Goal: Check status: Check status

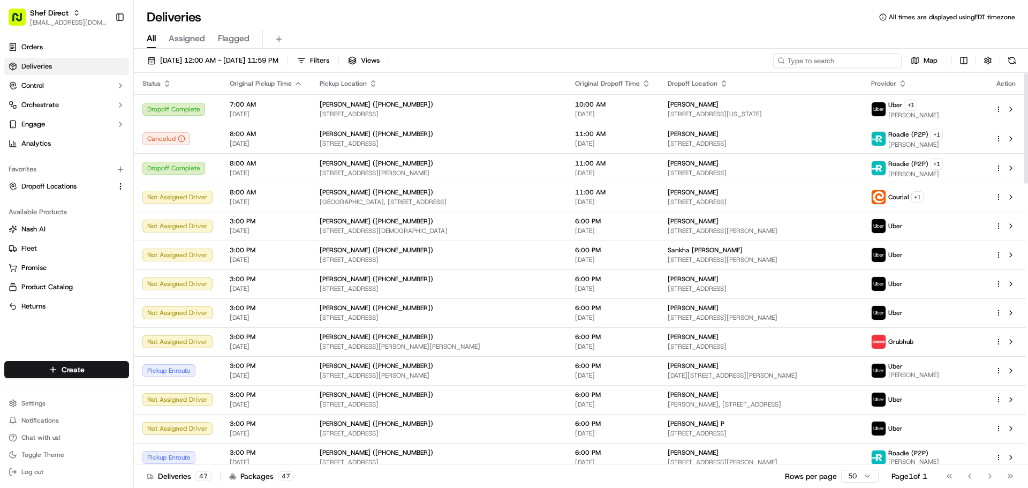
click at [832, 59] on input at bounding box center [837, 60] width 129 height 15
paste input "8AffKFyEYY8"
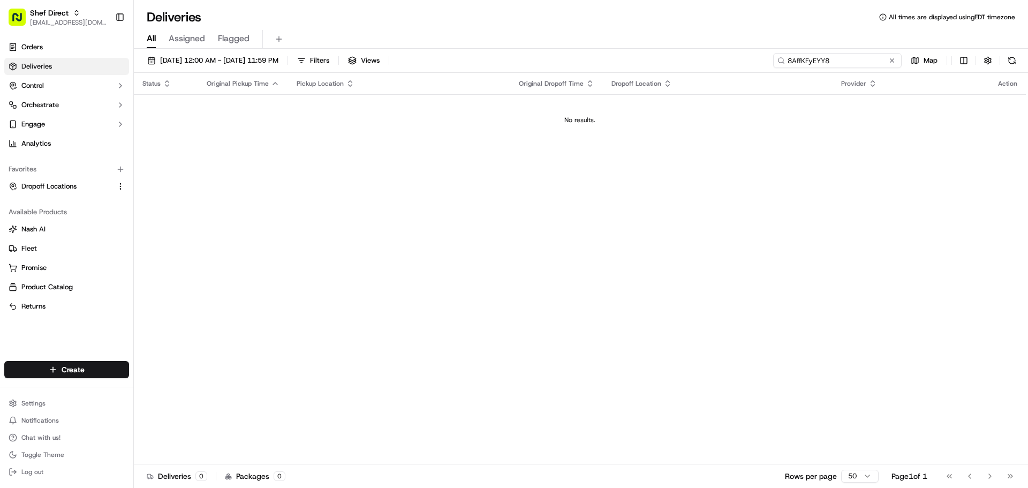
click at [789, 57] on input "8AffKFyEYY8" at bounding box center [837, 60] width 129 height 15
type input "8AffKFyEYY8"
click at [842, 60] on input "8AffKFyEYY8" at bounding box center [837, 60] width 129 height 15
click at [388, 79] on div "Pickup Location" at bounding box center [399, 83] width 205 height 9
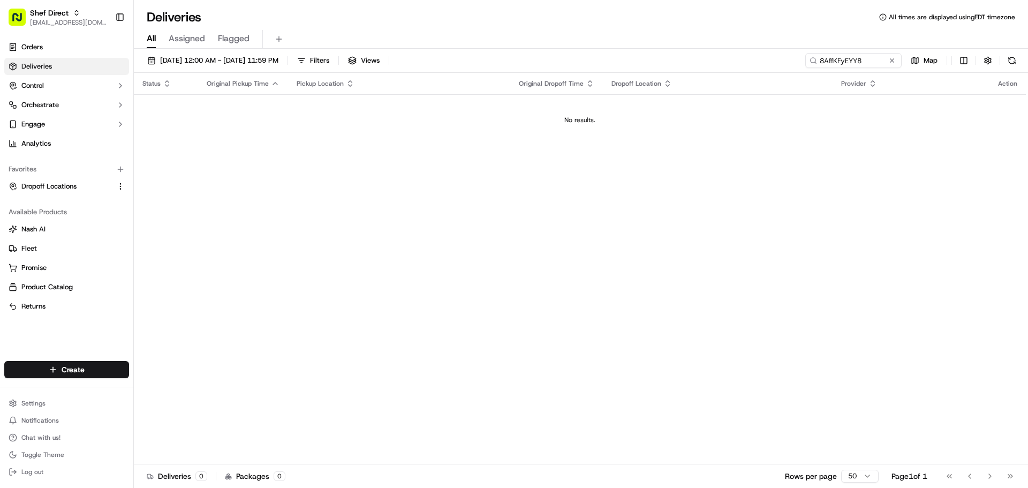
click at [553, 174] on div "Status Original Pickup Time Pickup Location Original Dropoff Time Dropoff Locat…" at bounding box center [580, 268] width 892 height 391
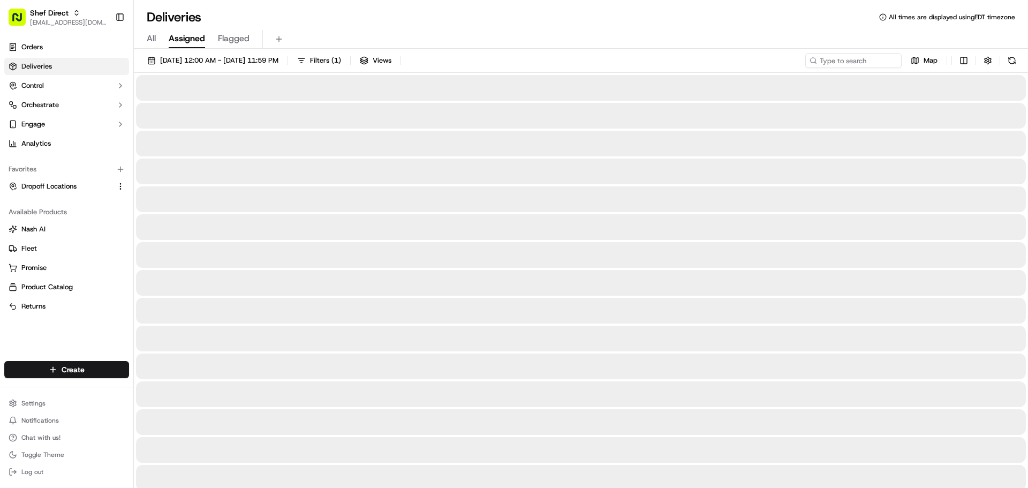
click at [184, 30] on button "Assigned" at bounding box center [187, 39] width 36 height 18
click at [160, 35] on div "All Assigned Flagged" at bounding box center [581, 39] width 894 height 19
click at [154, 34] on span "All" at bounding box center [151, 38] width 9 height 13
click at [817, 60] on icon at bounding box center [813, 60] width 7 height 7
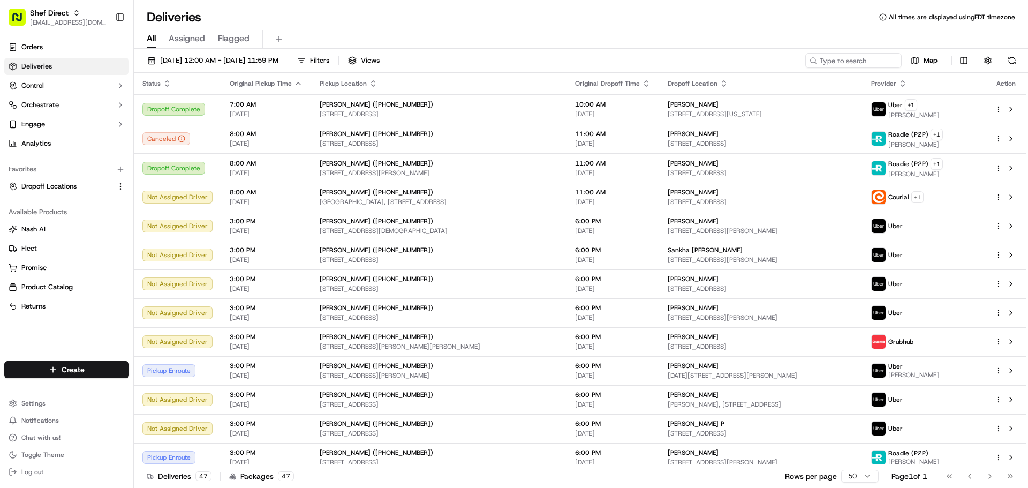
drag, startPoint x: 817, startPoint y: 60, endPoint x: 775, endPoint y: 48, distance: 42.9
click at [775, 48] on div "All Assigned Flagged" at bounding box center [581, 39] width 894 height 19
click at [820, 59] on input at bounding box center [837, 60] width 129 height 15
paste input "8AffKFyEYY8"
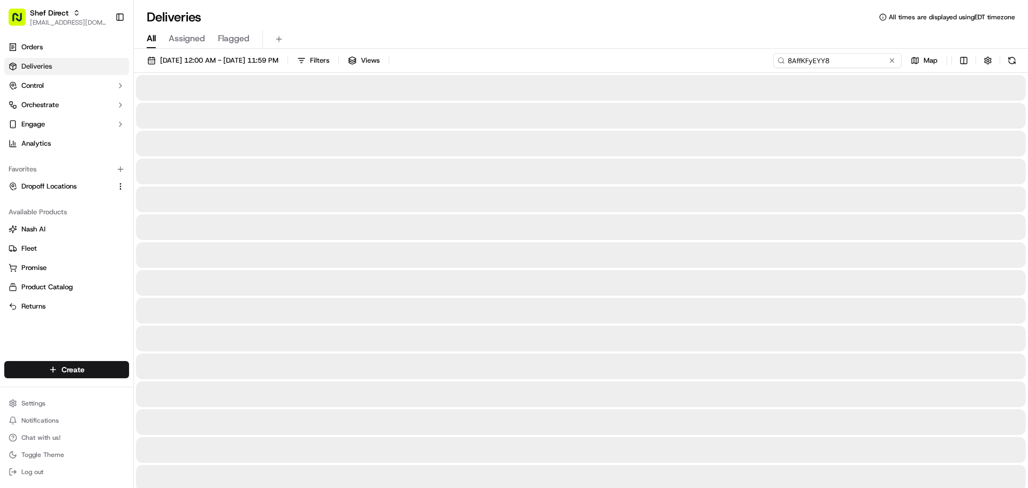
type input "8AffKFyEYY8"
